Goal: Task Accomplishment & Management: Use online tool/utility

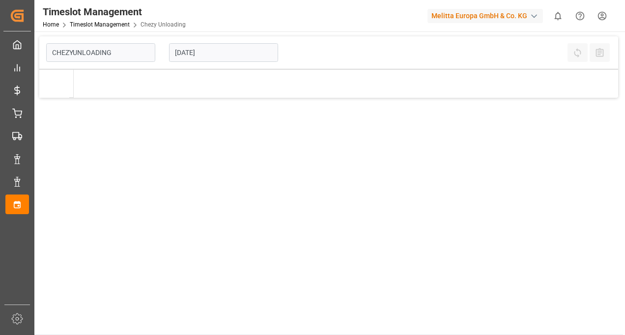
type input "Chezy Unloading"
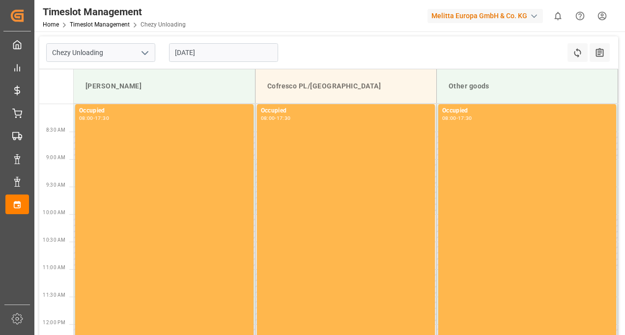
click at [294, 48] on div "Chezy Unloading [DATE] Refresh Time Slots All Audits" at bounding box center [328, 52] width 579 height 33
click at [216, 50] on input "[DATE]" at bounding box center [223, 52] width 109 height 19
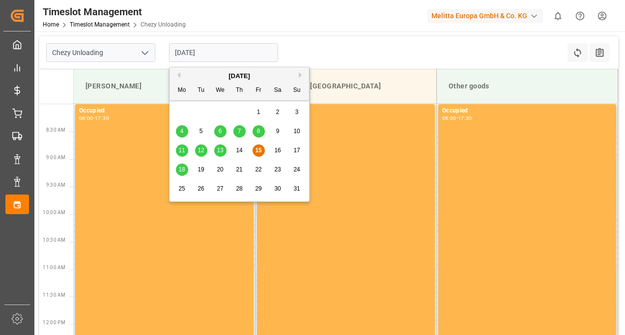
click at [203, 171] on span "19" at bounding box center [201, 169] width 6 height 7
type input "[DATE]"
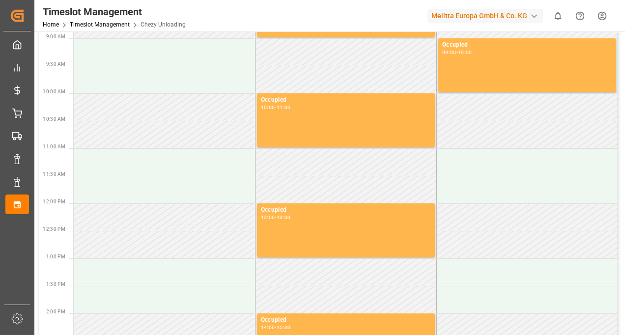
scroll to position [148, 0]
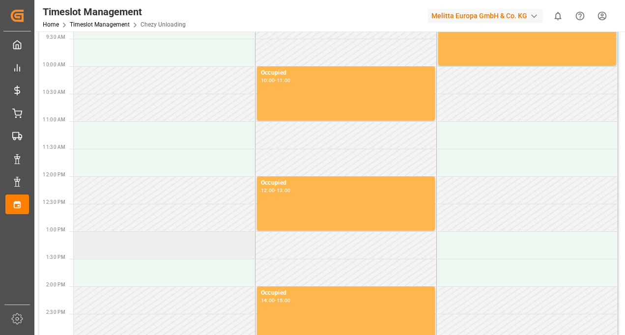
click at [130, 246] on td at bounding box center [164, 246] width 181 height 28
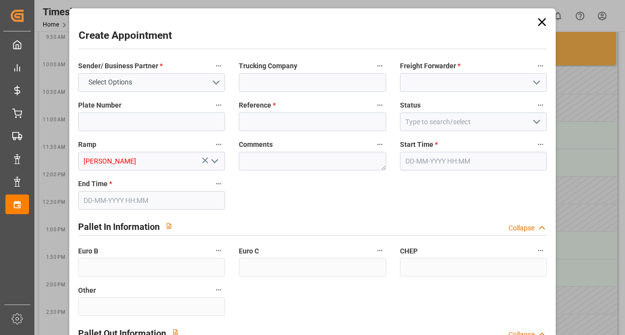
type input "0"
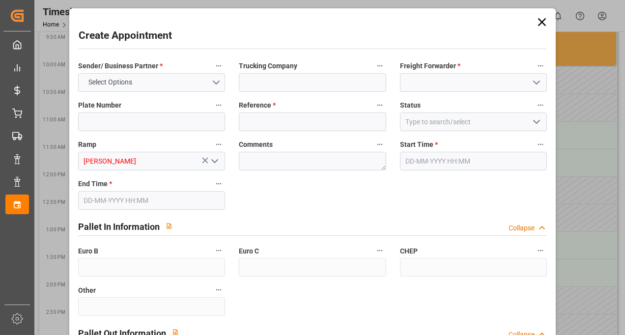
type input "0"
type input "[DATE] 13:00"
type input "[DATE] 14:00"
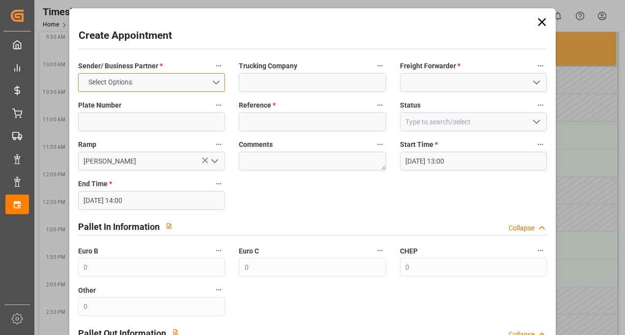
click at [193, 83] on button "Select Options" at bounding box center [151, 82] width 147 height 19
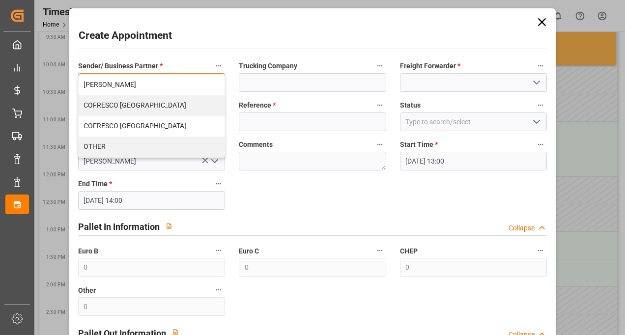
click at [134, 88] on div "[PERSON_NAME]" at bounding box center [152, 85] width 146 height 21
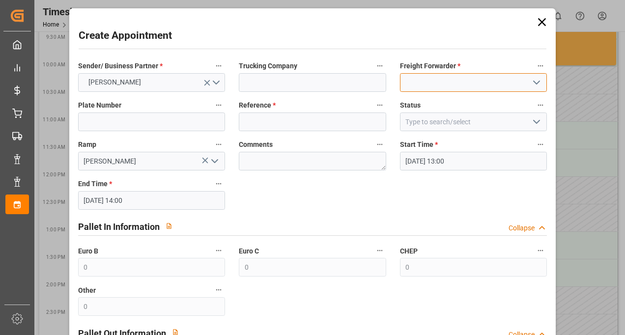
click at [435, 87] on input at bounding box center [473, 82] width 147 height 19
click at [425, 85] on input at bounding box center [473, 82] width 147 height 19
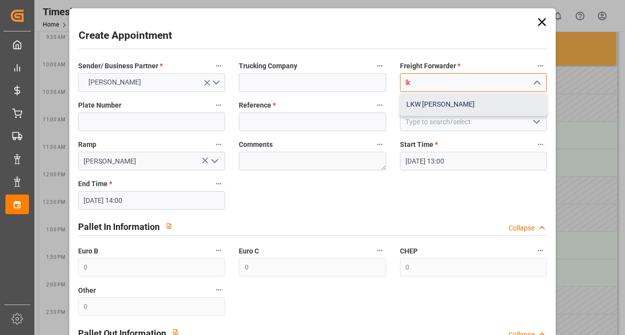
click at [412, 103] on div "LKW [PERSON_NAME]" at bounding box center [474, 104] width 146 height 22
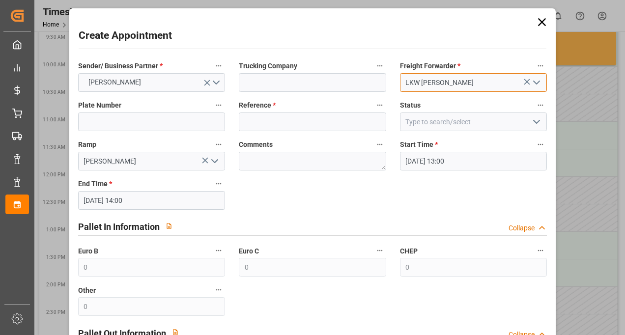
type input "LKW [PERSON_NAME]"
click at [293, 125] on input at bounding box center [312, 122] width 147 height 19
paste input "400052040"
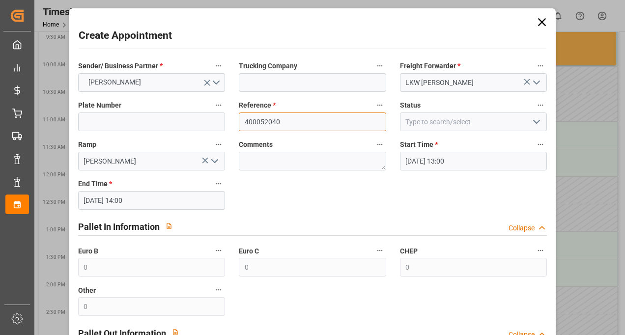
scroll to position [183, 0]
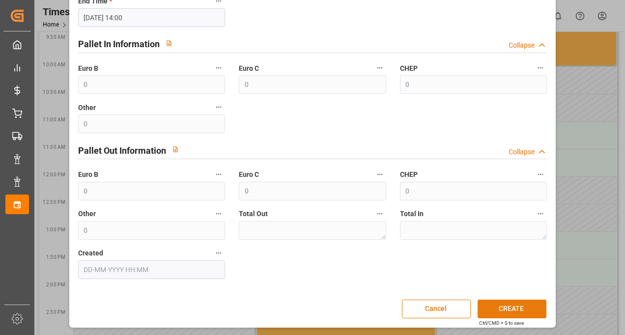
type input "400052040"
click at [493, 304] on button "CREATE" at bounding box center [512, 309] width 69 height 19
